Goal: Transaction & Acquisition: Purchase product/service

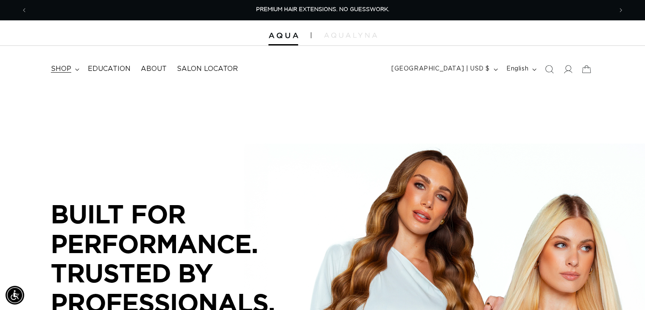
click at [70, 68] on span "shop" at bounding box center [61, 68] width 20 height 9
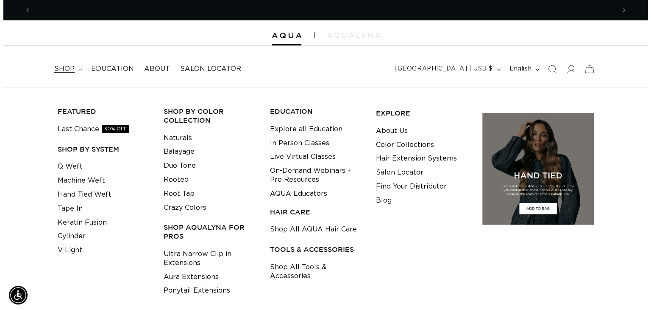
scroll to position [0, 585]
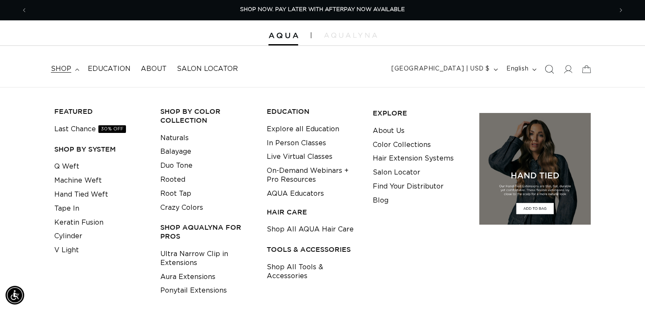
click at [547, 68] on icon "Search" at bounding box center [549, 68] width 9 height 9
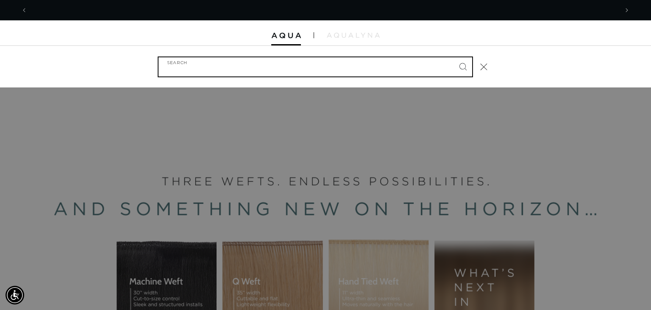
scroll to position [0, 1182]
click at [416, 70] on input "Search" at bounding box center [316, 66] width 314 height 19
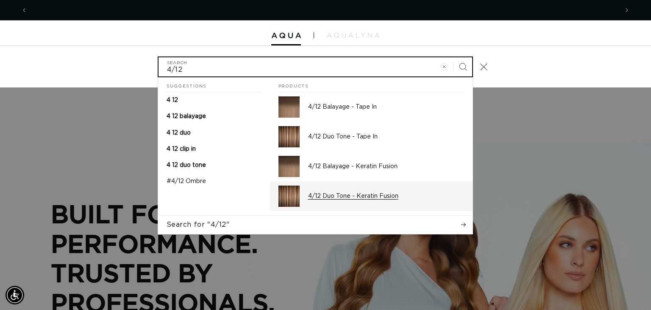
scroll to position [0, 591]
type input "4/12"
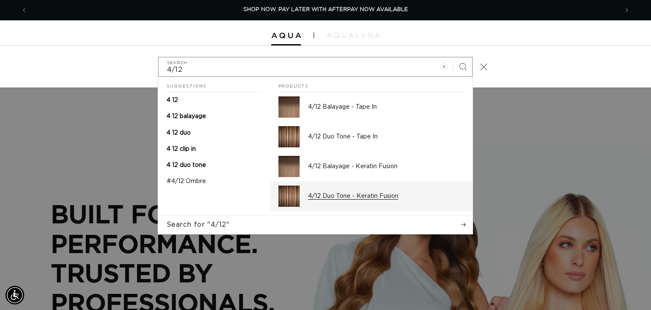
click at [358, 193] on p "4/12 Duo Tone - Keratin Fusion" at bounding box center [386, 196] width 156 height 8
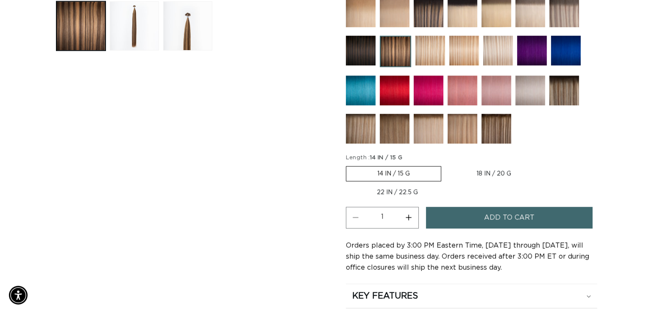
scroll to position [0, 1169]
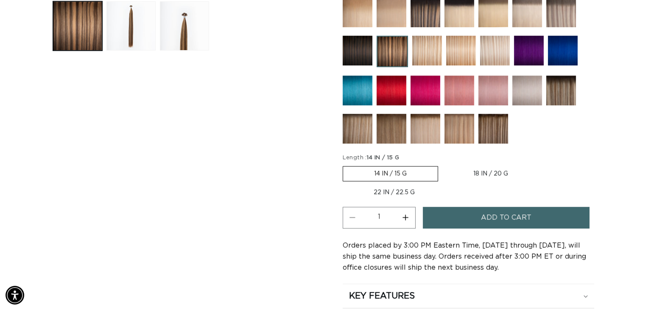
click at [411, 214] on button "Increase quantity for 4/12 Duo Tone - Keratin Fusion" at bounding box center [405, 218] width 19 height 22
type input "3"
click at [461, 217] on button "Add to cart" at bounding box center [506, 218] width 167 height 22
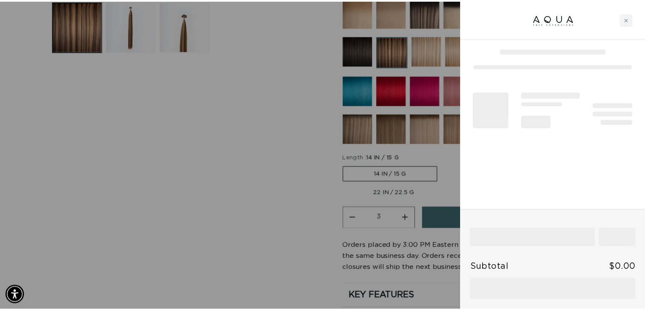
scroll to position [0, 0]
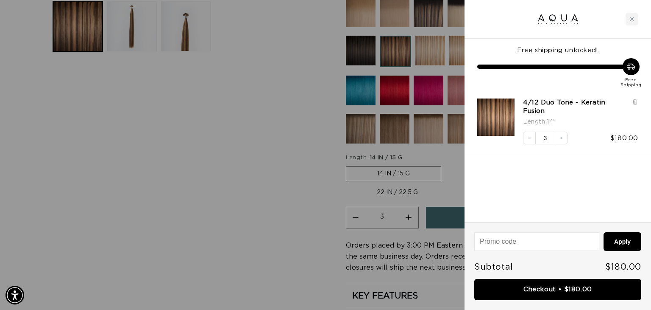
click at [253, 175] on div at bounding box center [325, 155] width 651 height 310
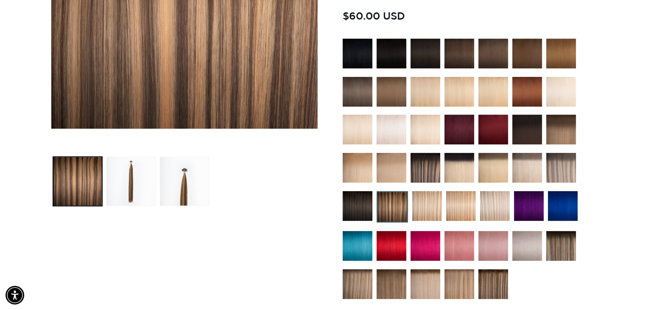
scroll to position [212, 0]
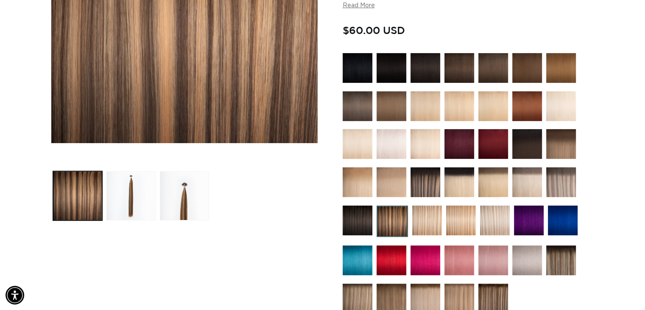
click at [497, 67] on img at bounding box center [493, 68] width 30 height 30
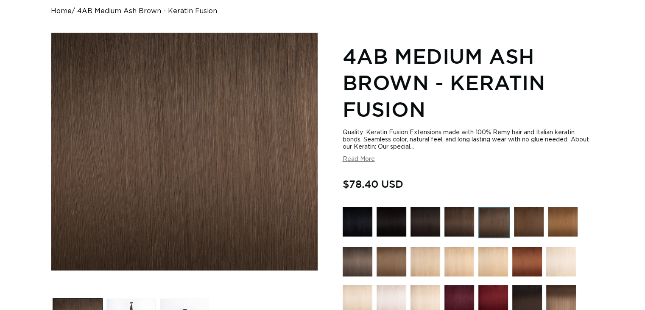
click at [524, 222] on img at bounding box center [529, 222] width 30 height 30
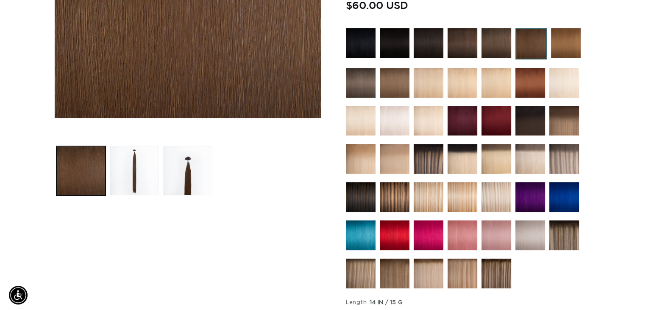
scroll to position [424, 0]
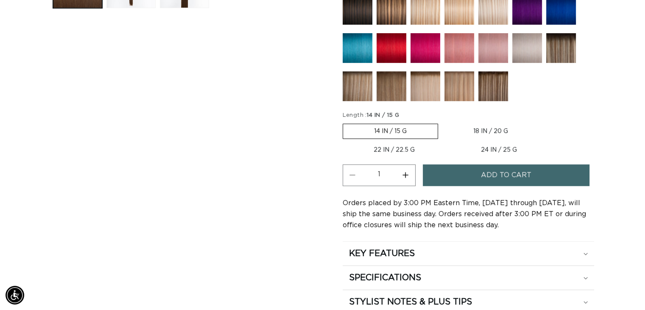
click at [404, 170] on button "Increase quantity for 4 Medium Brown - Keratin Fusion" at bounding box center [405, 175] width 19 height 22
type input "3"
click at [457, 172] on button "Add to cart" at bounding box center [506, 175] width 167 height 22
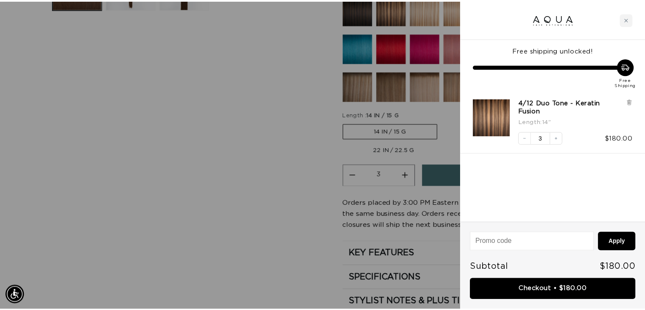
scroll to position [0, 591]
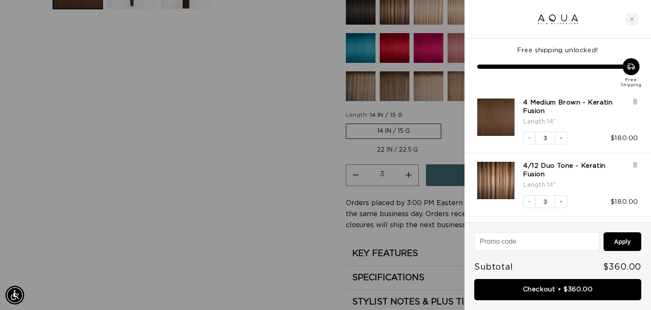
click at [280, 153] on div at bounding box center [325, 155] width 651 height 310
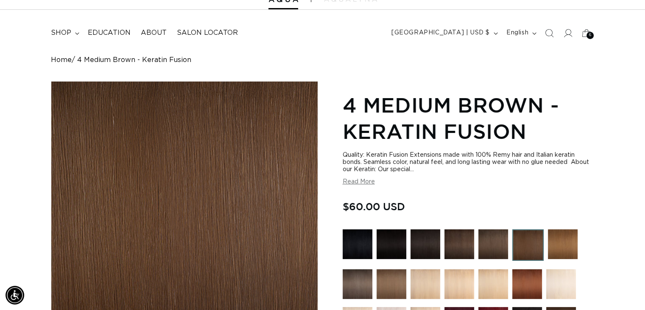
scroll to position [0, 0]
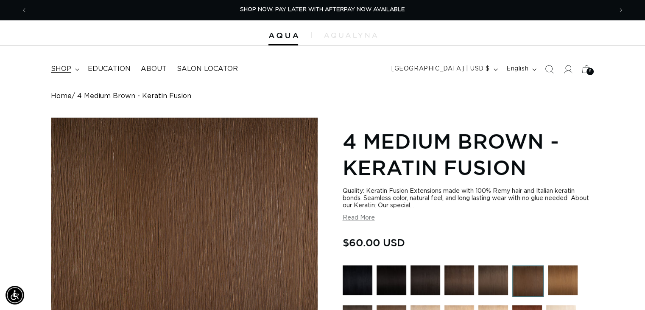
click at [49, 69] on summary "shop" at bounding box center [64, 68] width 37 height 19
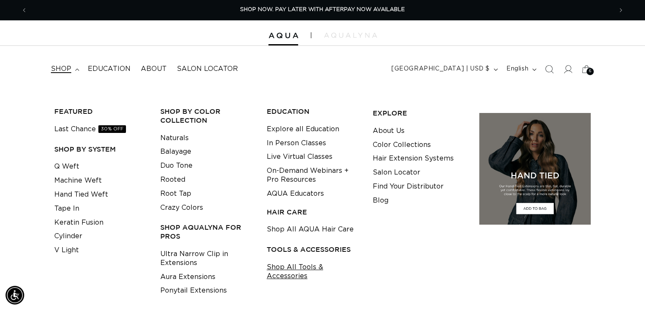
click at [289, 275] on link "Shop All Tools & Accessories" at bounding box center [313, 271] width 93 height 23
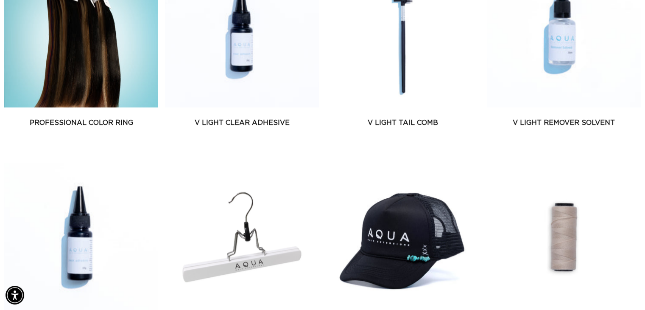
scroll to position [0, 585]
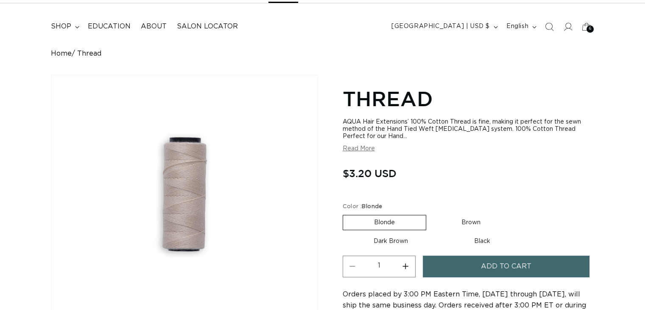
click at [365, 240] on label "Dark Brown Variant sold out or unavailable" at bounding box center [391, 241] width 96 height 14
click at [516, 213] on input "Dark Brown Variant sold out or unavailable" at bounding box center [516, 213] width 0 height 0
radio input "true"
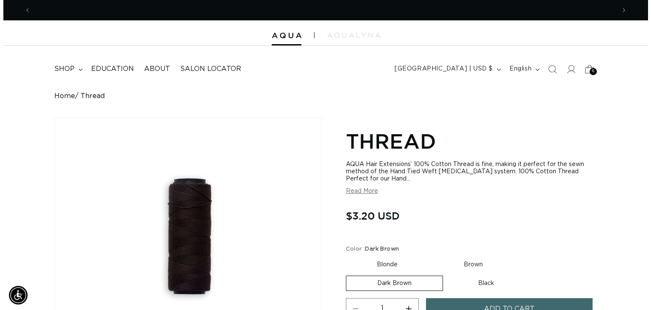
scroll to position [0, 585]
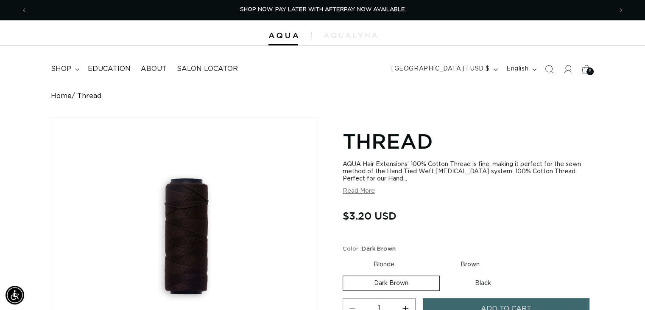
click at [585, 70] on icon at bounding box center [586, 69] width 20 height 20
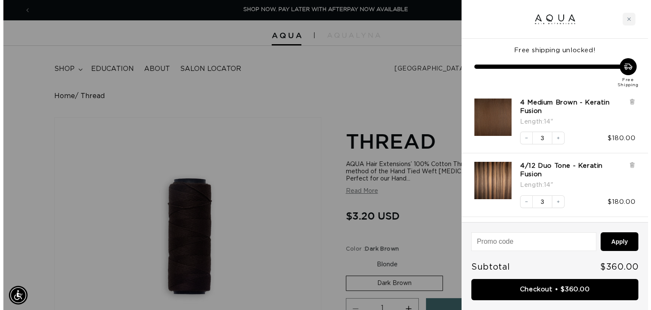
scroll to position [0, 591]
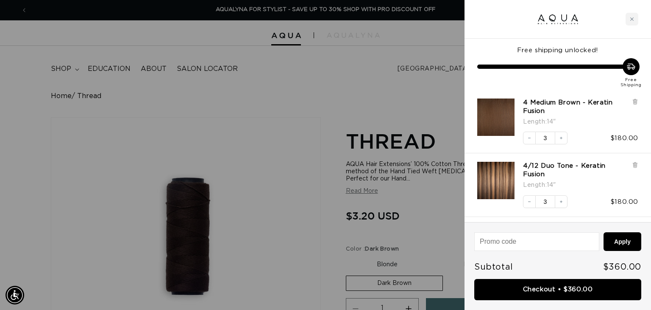
click at [442, 94] on div at bounding box center [325, 155] width 651 height 310
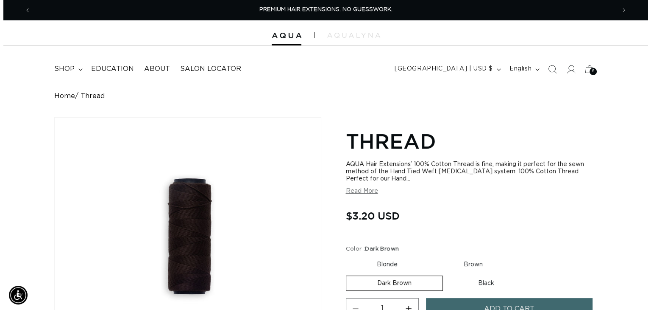
scroll to position [42, 0]
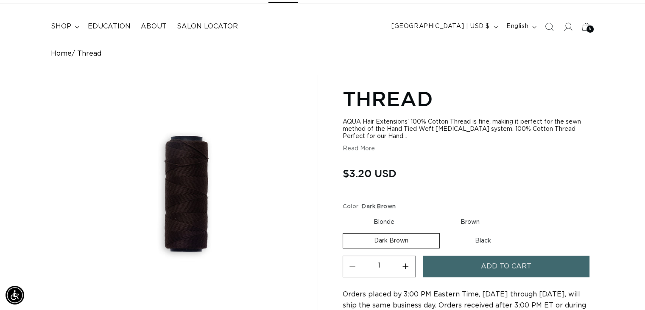
click at [495, 265] on span "Add to cart" at bounding box center [506, 266] width 50 height 22
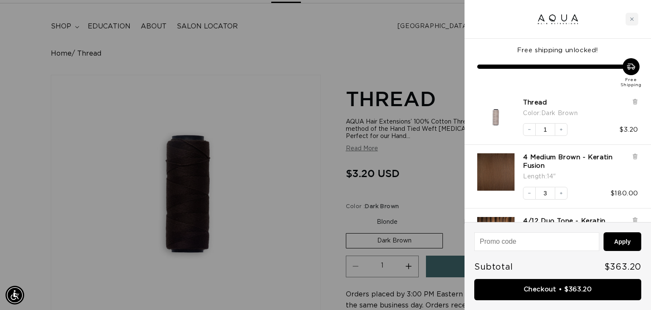
click at [134, 50] on div at bounding box center [325, 155] width 651 height 310
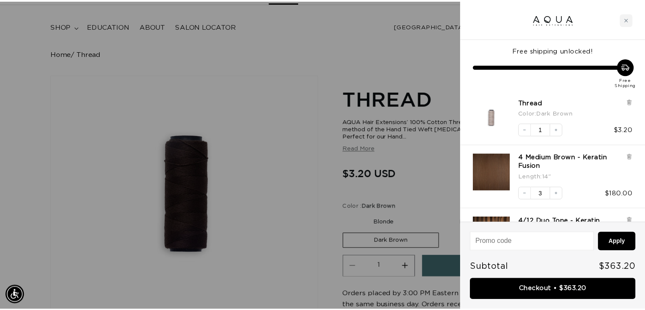
scroll to position [0, 585]
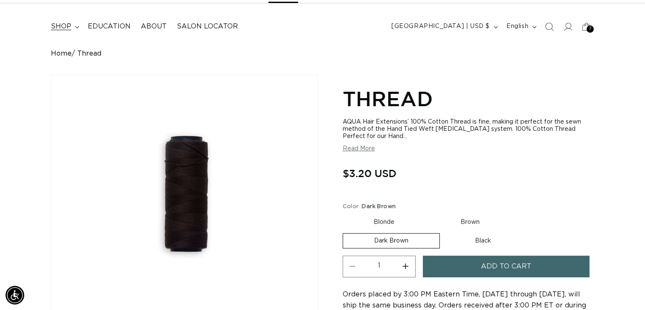
click at [78, 32] on summary "shop" at bounding box center [64, 26] width 37 height 19
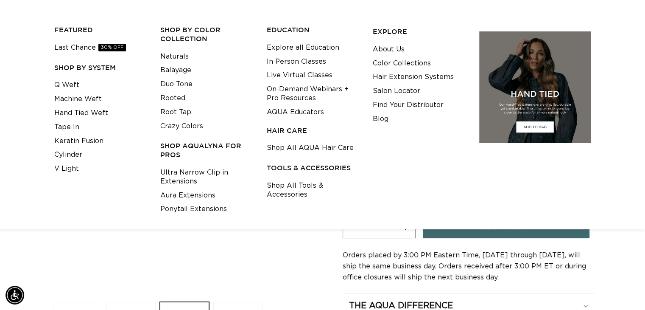
scroll to position [127, 0]
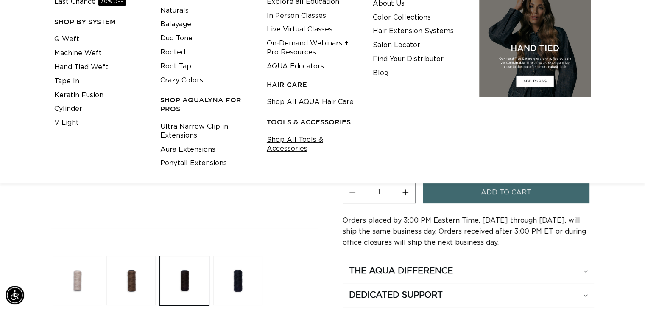
click at [290, 148] on link "Shop All Tools & Accessories" at bounding box center [313, 144] width 93 height 23
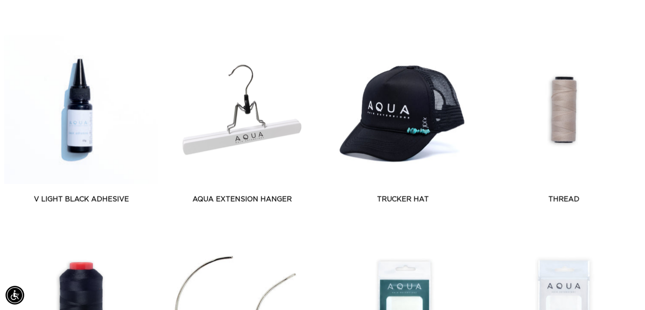
scroll to position [636, 0]
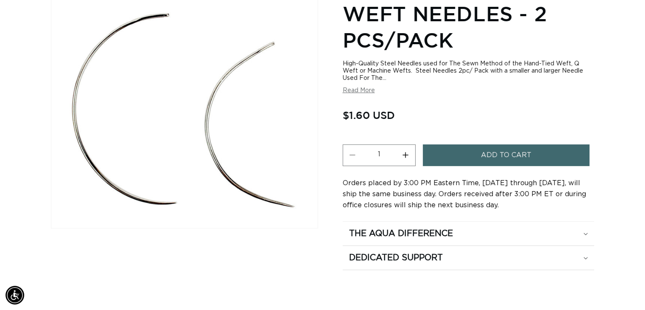
scroll to position [0, 585]
click at [409, 159] on button "Increase quantity for Weft Needles - 2 pcs/pack" at bounding box center [405, 155] width 19 height 22
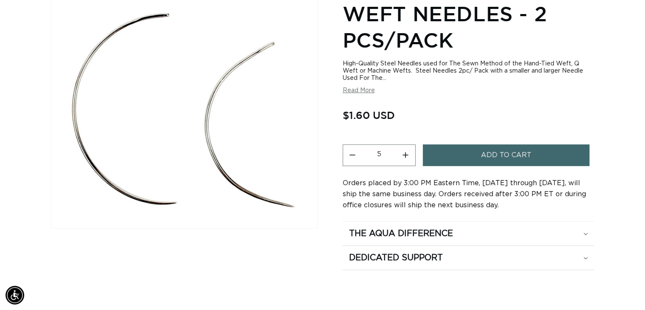
click at [409, 159] on button "Increase quantity for Weft Needles - 2 pcs/pack" at bounding box center [405, 155] width 19 height 22
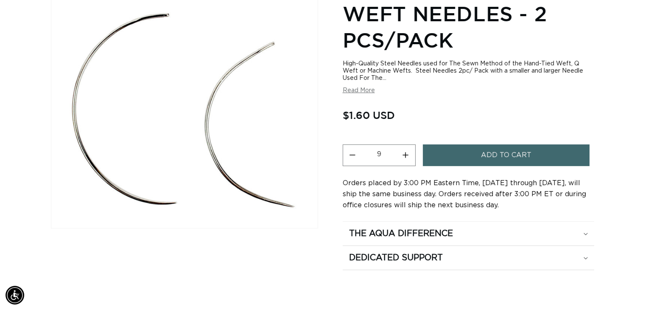
type input "10"
click at [445, 157] on button "Add to cart" at bounding box center [506, 155] width 167 height 22
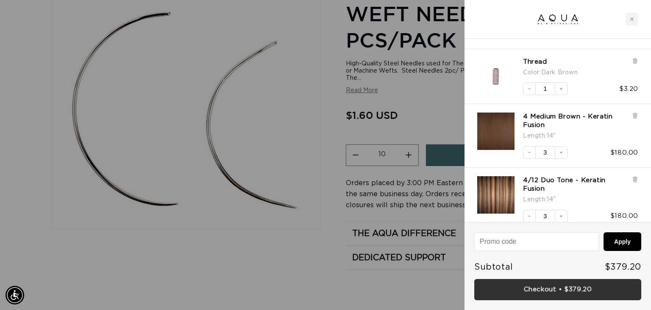
scroll to position [0, 0]
click at [540, 287] on link "Checkout • $379.20" at bounding box center [558, 290] width 167 height 22
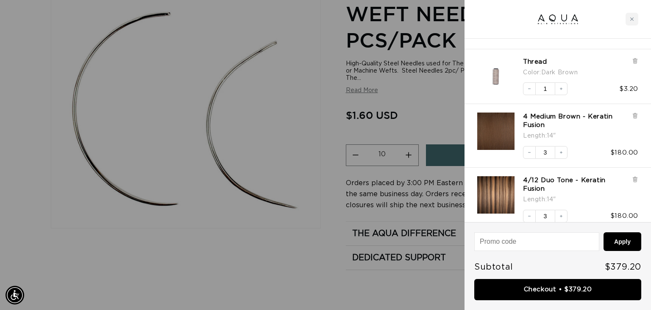
scroll to position [0, 591]
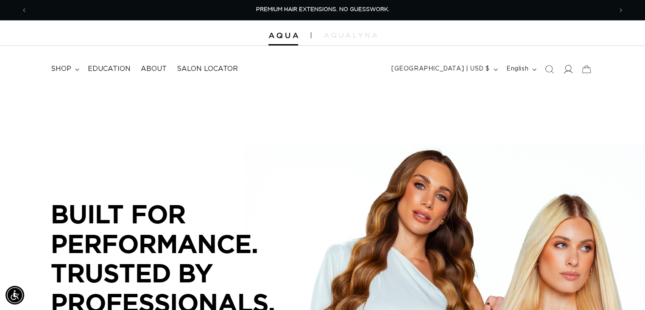
click at [569, 69] on icon at bounding box center [567, 68] width 9 height 9
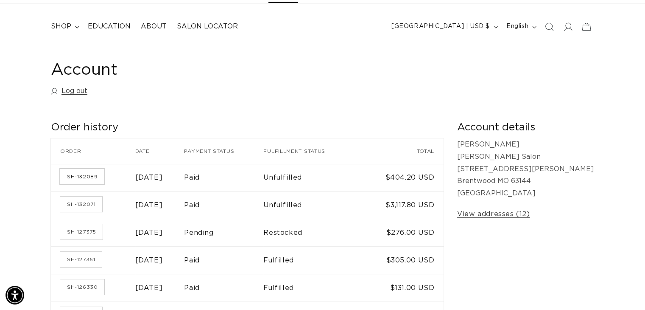
click at [98, 177] on link "SH-132089" at bounding box center [82, 176] width 44 height 15
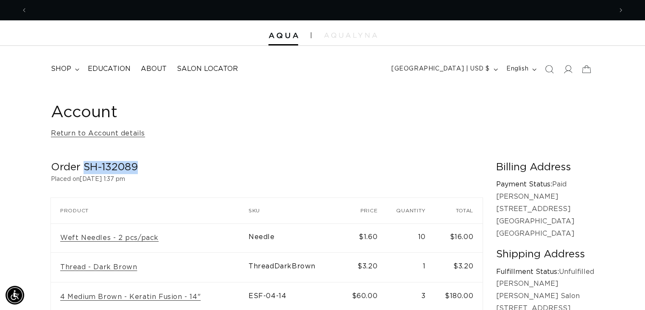
drag, startPoint x: 154, startPoint y: 166, endPoint x: 85, endPoint y: 167, distance: 69.1
click at [85, 167] on h2 "Order SH-132089" at bounding box center [267, 167] width 432 height 13
copy h2 "SH-132089"
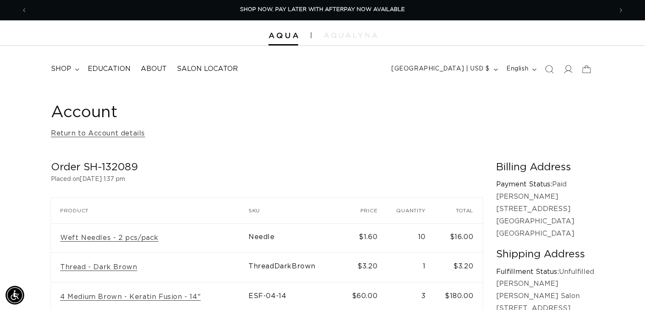
drag, startPoint x: 339, startPoint y: 129, endPoint x: 334, endPoint y: 131, distance: 5.7
click at [334, 131] on div "Account Return to Account details" at bounding box center [322, 120] width 543 height 37
drag, startPoint x: 141, startPoint y: 164, endPoint x: 85, endPoint y: 165, distance: 55.6
click at [85, 165] on h2 "Order SH-132089" at bounding box center [267, 167] width 432 height 13
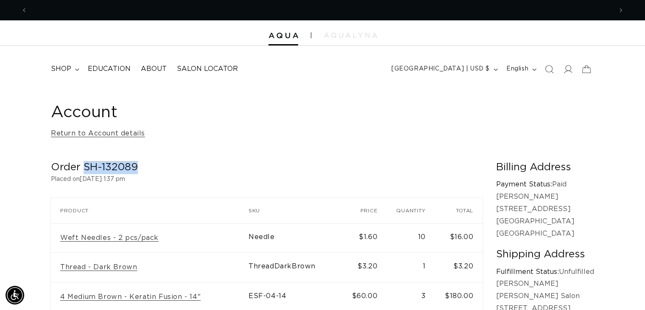
scroll to position [0, 1169]
copy h2 "SH-132089"
